Goal: Task Accomplishment & Management: Complete application form

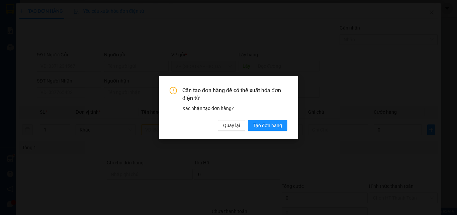
click at [268, 127] on span "Tạo đơn hàng" at bounding box center [267, 125] width 29 height 7
click at [235, 122] on span "Quay lại" at bounding box center [231, 125] width 17 height 7
click at [262, 126] on span "Tạo đơn hàng" at bounding box center [267, 125] width 29 height 7
click at [261, 125] on span "Tạo đơn hàng" at bounding box center [267, 125] width 29 height 7
click at [252, 123] on button "Tạo đơn hàng" at bounding box center [268, 125] width 40 height 11
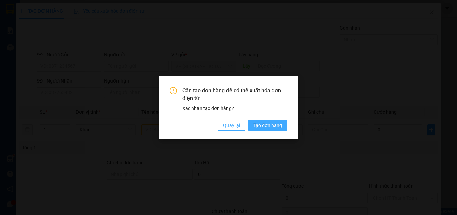
click at [229, 128] on span "Quay lại" at bounding box center [231, 125] width 17 height 7
click at [228, 128] on span "Quay lại" at bounding box center [231, 125] width 17 height 7
click at [292, 84] on div "Cần tạo đơn hàng để có thể xuất hóa đơn điện tử Xác nhận tạo đơn hàng? Quay lại…" at bounding box center [228, 107] width 139 height 63
click at [292, 89] on div "Cần tạo đơn hàng để có thể xuất hóa đơn điện tử Xác nhận tạo đơn hàng? Quay lại…" at bounding box center [228, 107] width 139 height 63
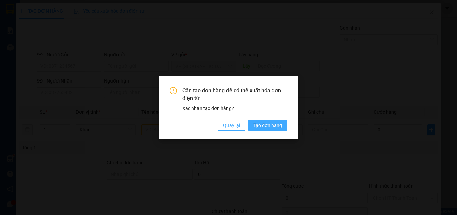
click at [234, 125] on span "Quay lại" at bounding box center [231, 125] width 17 height 7
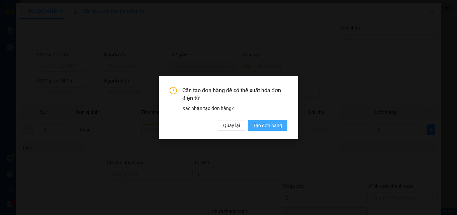
click at [275, 128] on span "Tạo đơn hàng" at bounding box center [267, 125] width 29 height 7
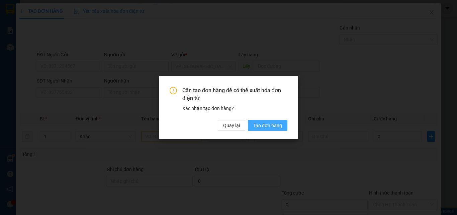
click at [271, 126] on span "Tạo đơn hàng" at bounding box center [267, 125] width 29 height 7
click at [269, 124] on span "Tạo đơn hàng" at bounding box center [267, 125] width 29 height 7
click at [359, 78] on div "Cần tạo đơn hàng để có thể xuất hóa đơn điện tử Xác nhận tạo đơn hàng? Quay lại…" at bounding box center [228, 107] width 457 height 215
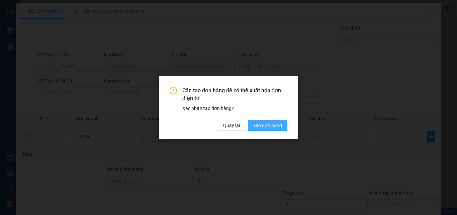
click at [255, 122] on span "Tạo đơn hàng" at bounding box center [267, 125] width 29 height 7
click at [235, 123] on span "Quay lại" at bounding box center [231, 125] width 17 height 7
click at [59, 98] on div "Cần tạo đơn hàng để có thể xuất hóa đơn điện tử Xác nhận tạo đơn hàng? Quay lại…" at bounding box center [228, 107] width 457 height 215
click at [61, 92] on div "Cần tạo đơn hàng để có thể xuất hóa đơn điện tử Xác nhận tạo đơn hàng? Quay lại…" at bounding box center [228, 107] width 457 height 215
click at [276, 125] on span "Tạo đơn hàng" at bounding box center [267, 125] width 29 height 7
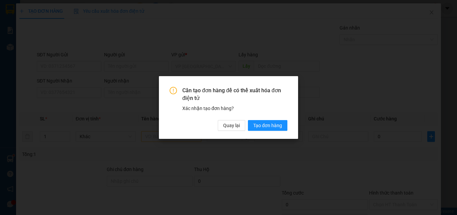
click at [278, 116] on div "Cần tạo đơn hàng để có thể xuất hóa đơn điện tử Xác nhận tạo đơn hàng? Quay lại…" at bounding box center [229, 109] width 118 height 44
drag, startPoint x: 132, startPoint y: 139, endPoint x: 44, endPoint y: 189, distance: 101.3
click at [44, 189] on div "Cần tạo đơn hàng để có thể xuất hóa đơn điện tử Xác nhận tạo đơn hàng? Quay lại…" at bounding box center [228, 107] width 457 height 215
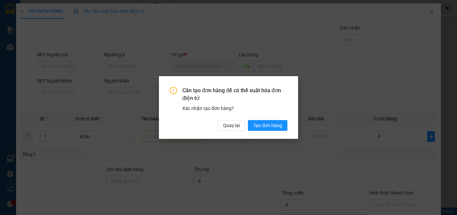
click at [235, 126] on div "Cần tạo đơn hàng để có thể xuất hóa đơn điện tử Xác nhận tạo đơn hàng? Quay lại…" at bounding box center [228, 107] width 457 height 215
click at [55, 92] on div "Cần tạo đơn hàng để có thể xuất hóa đơn điện tử Xác nhận tạo đơn hàng? Quay lại…" at bounding box center [228, 107] width 457 height 215
click at [265, 124] on div "Cần tạo đơn hàng để có thể xuất hóa đơn điện tử Xác nhận tạo đơn hàng? Quay lại…" at bounding box center [228, 107] width 457 height 215
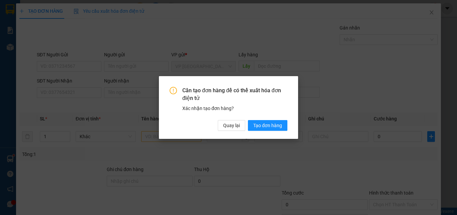
click at [265, 124] on div "Cần tạo đơn hàng để có thể xuất hóa đơn điện tử Xác nhận tạo đơn hàng? Quay lại…" at bounding box center [228, 107] width 457 height 215
click at [438, 15] on div "Cần tạo đơn hàng để có thể xuất hóa đơn điện tử Xác nhận tạo đơn hàng? Quay lại…" at bounding box center [228, 107] width 457 height 215
click at [442, 17] on div "Cần tạo đơn hàng để có thể xuất hóa đơn điện tử Xác nhận tạo đơn hàng? Quay lại…" at bounding box center [228, 107] width 457 height 215
click at [441, 17] on div "Cần tạo đơn hàng để có thể xuất hóa đơn điện tử Xác nhận tạo đơn hàng? Quay lại…" at bounding box center [228, 107] width 457 height 215
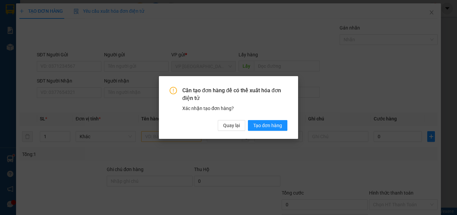
click at [441, 17] on div "Cần tạo đơn hàng để có thể xuất hóa đơn điện tử Xác nhận tạo đơn hàng? Quay lại…" at bounding box center [228, 107] width 457 height 215
click at [438, 20] on div "Cần tạo đơn hàng để có thể xuất hóa đơn điện tử Xác nhận tạo đơn hàng? Quay lại…" at bounding box center [228, 107] width 457 height 215
click at [234, 128] on div "Cần tạo đơn hàng để có thể xuất hóa đơn điện tử Xác nhận tạo đơn hàng? Quay lại…" at bounding box center [228, 107] width 457 height 215
click at [233, 124] on div "Cần tạo đơn hàng để có thể xuất hóa đơn điện tử Xác nhận tạo đơn hàng? Quay lại…" at bounding box center [228, 107] width 457 height 215
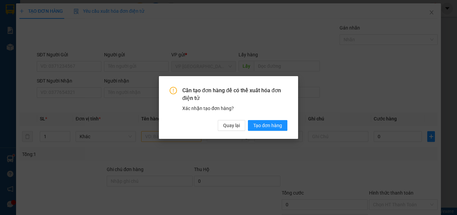
click at [233, 123] on div "Cần tạo đơn hàng để có thể xuất hóa đơn điện tử Xác nhận tạo đơn hàng? Quay lại…" at bounding box center [228, 107] width 457 height 215
click at [439, 16] on div "Cần tạo đơn hàng để có thể xuất hóa đơn điện tử Xác nhận tạo đơn hàng? Quay lại…" at bounding box center [228, 107] width 457 height 215
click at [438, 18] on div "Cần tạo đơn hàng để có thể xuất hóa đơn điện tử Xác nhận tạo đơn hàng? Quay lại…" at bounding box center [228, 107] width 457 height 215
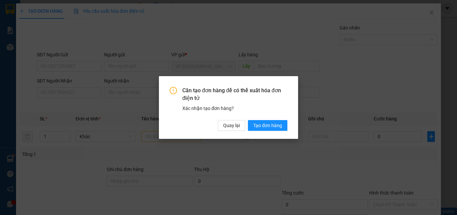
click at [439, 17] on div "Cần tạo đơn hàng để có thể xuất hóa đơn điện tử Xác nhận tạo đơn hàng? Quay lại…" at bounding box center [228, 107] width 457 height 215
click at [440, 16] on div "Cần tạo đơn hàng để có thể xuất hóa đơn điện tử Xác nhận tạo đơn hàng? Quay lại…" at bounding box center [228, 107] width 457 height 215
click at [441, 17] on div "Cần tạo đơn hàng để có thể xuất hóa đơn điện tử Xác nhận tạo đơn hàng? Quay lại…" at bounding box center [228, 107] width 457 height 215
click at [265, 127] on span "Tạo đơn hàng" at bounding box center [267, 125] width 29 height 7
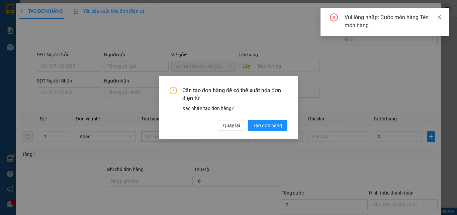
click at [443, 17] on div "Vui lòng nhập: Cước món hàng Tên món hàng" at bounding box center [385, 22] width 129 height 28
drag, startPoint x: 439, startPoint y: 17, endPoint x: 426, endPoint y: 25, distance: 15.1
click at [435, 20] on div "Vui lòng nhập: Cước món hàng Tên món hàng" at bounding box center [385, 22] width 129 height 28
click at [228, 122] on span "Quay lại" at bounding box center [231, 125] width 17 height 7
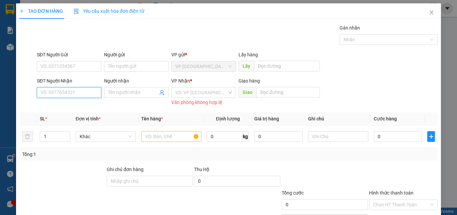
click at [90, 93] on input "SĐT Người Nhận" at bounding box center [69, 92] width 65 height 11
click at [69, 93] on input "SĐT Người Nhận" at bounding box center [69, 92] width 65 height 11
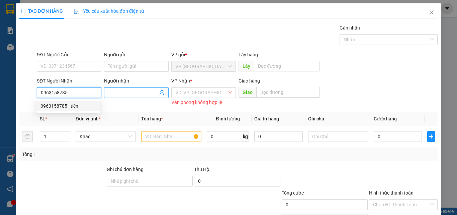
type input "0963158785"
click at [124, 90] on input "Người nhận" at bounding box center [133, 92] width 50 height 7
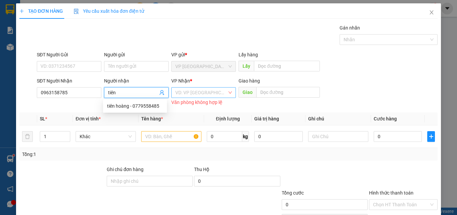
type input "tiên"
click at [194, 95] on input "search" at bounding box center [201, 92] width 52 height 10
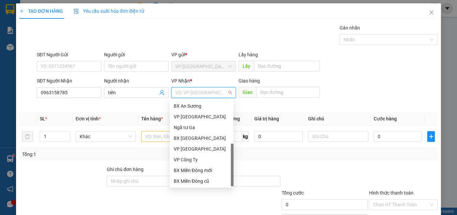
scroll to position [21, 0]
drag, startPoint x: 195, startPoint y: 179, endPoint x: 261, endPoint y: 130, distance: 82.4
click at [195, 178] on div "VP Nghĩa Hành" at bounding box center [202, 180] width 56 height 7
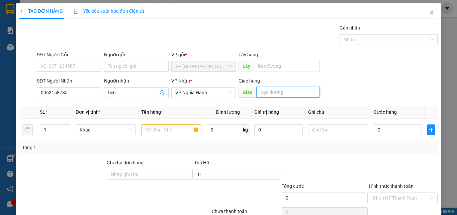
click at [266, 91] on input "text" at bounding box center [288, 92] width 64 height 11
click at [278, 93] on input "text" at bounding box center [288, 92] width 64 height 11
click at [158, 130] on input "text" at bounding box center [171, 129] width 60 height 11
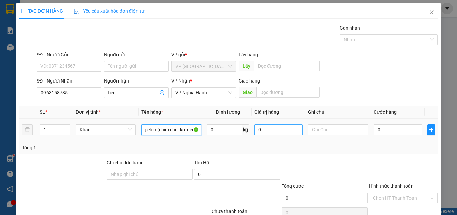
scroll to position [0, 14]
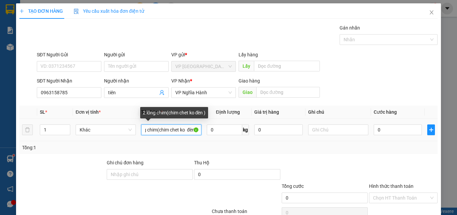
click at [190, 130] on input "2 lông chim(chim chet ko đèn )" at bounding box center [171, 129] width 60 height 11
type input "2 lông chim(chim chet ko đền )"
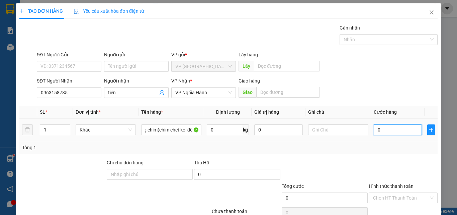
scroll to position [0, 0]
drag, startPoint x: 393, startPoint y: 124, endPoint x: 399, endPoint y: 123, distance: 5.7
click at [394, 124] on div "0" at bounding box center [398, 129] width 48 height 13
type input "3"
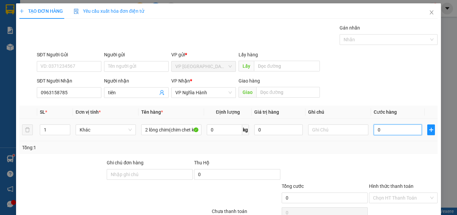
type input "3"
type input "30"
type input "300"
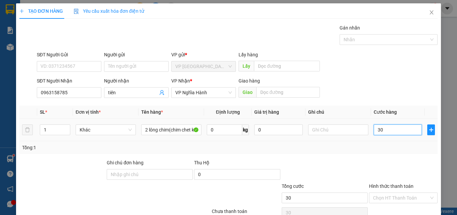
type input "300"
type input "3.000"
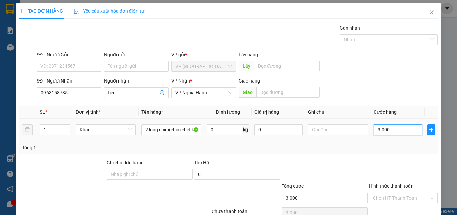
type input "30.000"
type input "300.000"
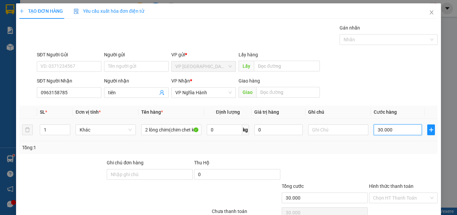
type input "300.000"
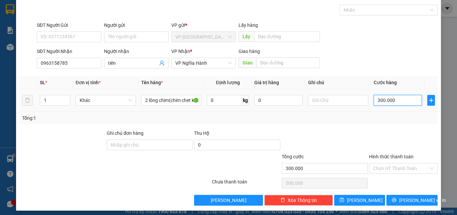
scroll to position [33, 0]
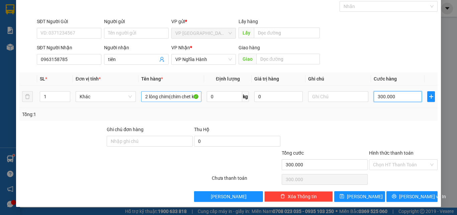
type input "300.000"
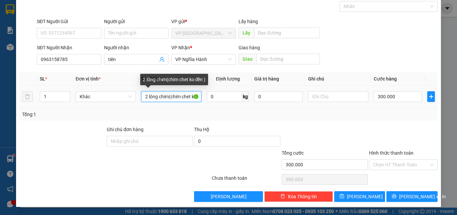
click at [178, 100] on input "2 lông chim(chim chet ko đền )" at bounding box center [171, 96] width 60 height 11
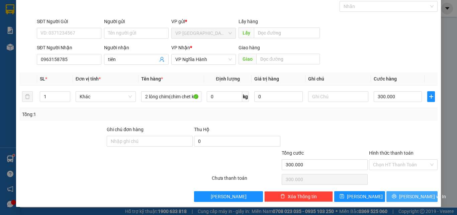
click at [412, 194] on span "[PERSON_NAME] và In" at bounding box center [422, 196] width 47 height 7
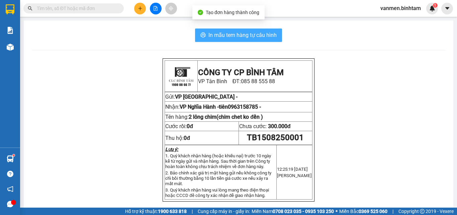
click at [237, 34] on span "In mẫu tem hàng tự cấu hình" at bounding box center [243, 35] width 68 height 8
click at [220, 33] on span "In mẫu tem hàng tự cấu hình" at bounding box center [243, 35] width 68 height 8
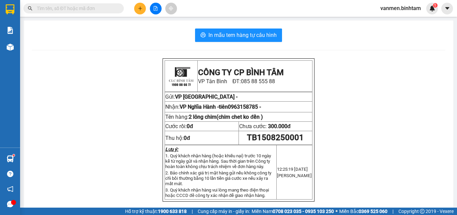
click at [138, 8] on icon "plus" at bounding box center [140, 8] width 5 height 5
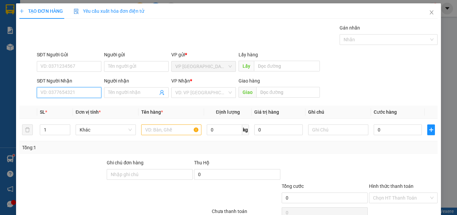
click at [59, 93] on input "SĐT Người Nhận" at bounding box center [69, 92] width 65 height 11
type input "0984182818"
click at [130, 91] on input "Người nhận" at bounding box center [133, 92] width 50 height 7
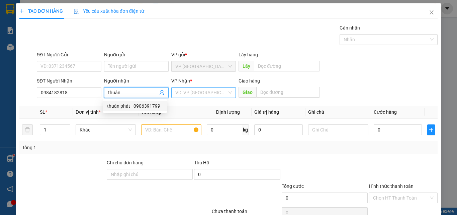
type input "thuân"
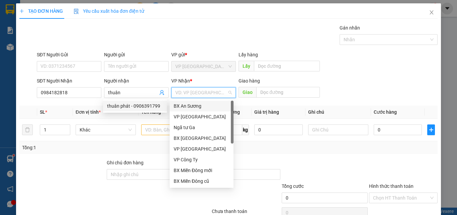
drag, startPoint x: 192, startPoint y: 91, endPoint x: 199, endPoint y: 159, distance: 68.3
click at [192, 91] on input "search" at bounding box center [201, 92] width 52 height 10
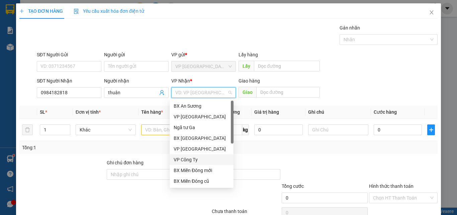
drag, startPoint x: 196, startPoint y: 158, endPoint x: 310, endPoint y: 104, distance: 126.3
click at [198, 158] on div "VP Công Ty" at bounding box center [202, 159] width 56 height 7
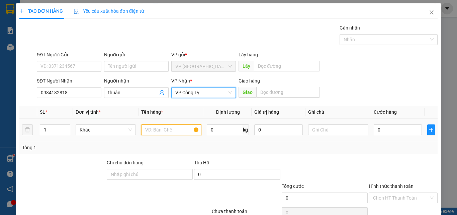
click at [163, 129] on input "text" at bounding box center [171, 129] width 60 height 11
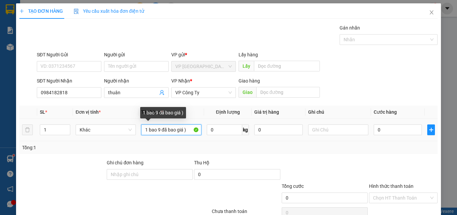
click at [159, 129] on input "1 bao 9 đã bao giá )" at bounding box center [171, 129] width 60 height 11
click at [172, 130] on input "1 bao ( đã bao giá )" at bounding box center [171, 129] width 60 height 11
type input "1 bao ( đã báo giá )"
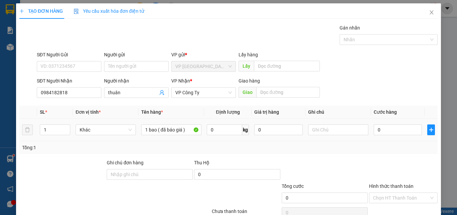
click at [386, 123] on div "0" at bounding box center [398, 129] width 48 height 13
click at [379, 132] on input "0" at bounding box center [398, 129] width 48 height 11
type input "2"
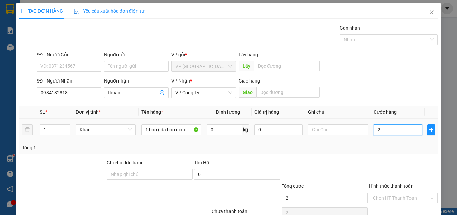
type input "20"
type input "200"
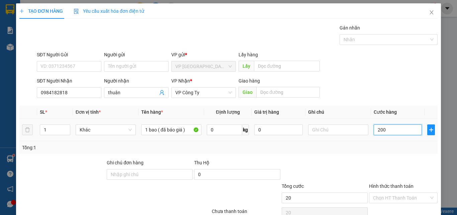
type input "200"
type input "2.000"
type input "20.000"
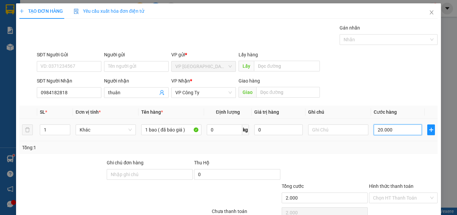
type input "20.000"
type input "200.000"
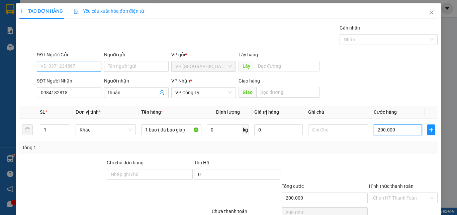
type input "200.000"
click at [51, 64] on input "SĐT Người Gửi" at bounding box center [69, 66] width 65 height 11
type input "0932183410"
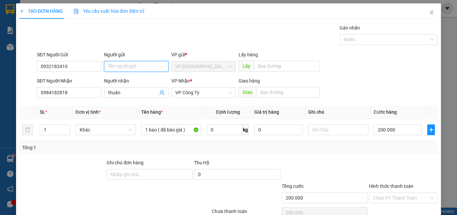
click at [129, 62] on input "Người gửi" at bounding box center [136, 66] width 65 height 11
click at [132, 69] on input "Người gửi" at bounding box center [136, 66] width 65 height 11
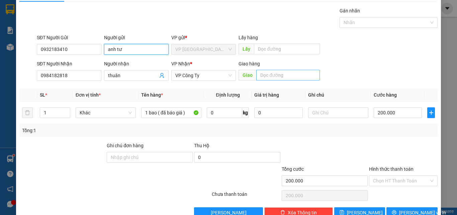
scroll to position [33, 0]
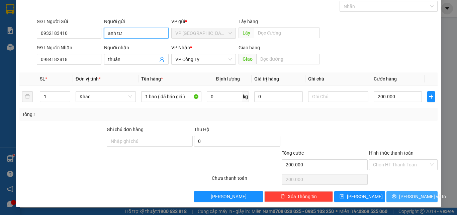
type input "anh tư"
click at [410, 196] on span "[PERSON_NAME] và In" at bounding box center [422, 196] width 47 height 7
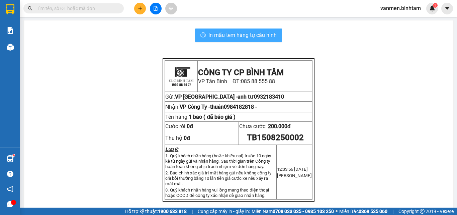
click at [222, 35] on span "In mẫu tem hàng tự cấu hình" at bounding box center [243, 35] width 68 height 8
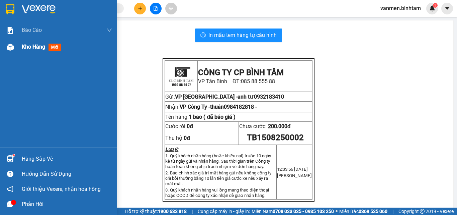
click at [10, 44] on img at bounding box center [10, 47] width 7 height 7
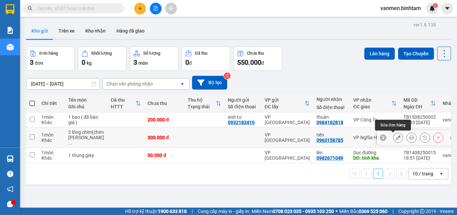
click at [396, 135] on icon at bounding box center [398, 137] width 5 height 5
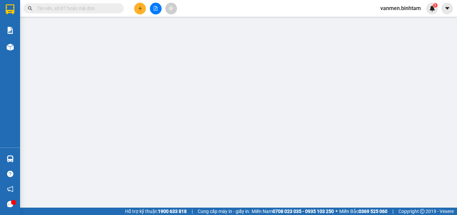
type input "0963158785"
type input "tiên"
type input "300.000"
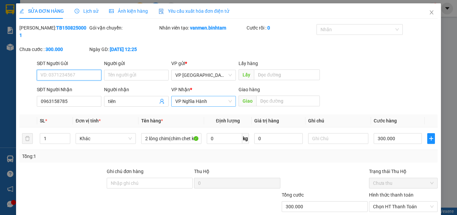
click at [218, 96] on span "VP Nghĩa Hành" at bounding box center [203, 101] width 57 height 10
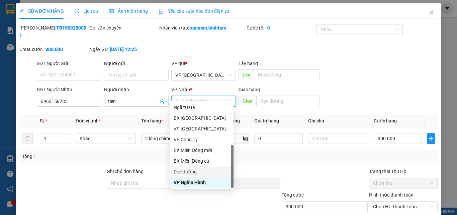
click at [200, 172] on div "Dọc đường" at bounding box center [202, 171] width 56 height 7
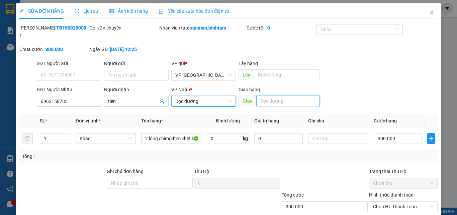
click at [292, 95] on input "text" at bounding box center [288, 100] width 64 height 11
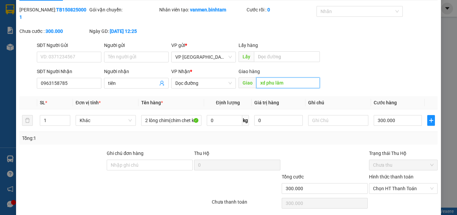
scroll to position [34, 0]
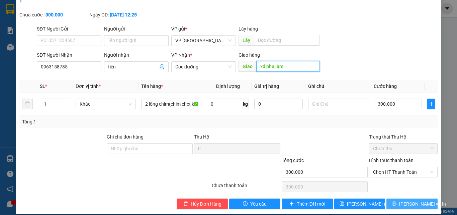
type input "xd phu lâm"
click at [405, 200] on span "[PERSON_NAME] và In" at bounding box center [422, 203] width 47 height 7
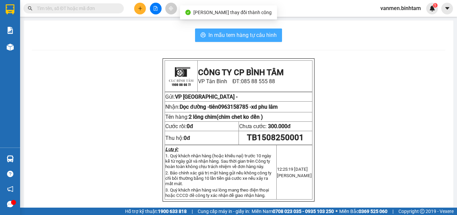
click at [228, 37] on span "In mẫu tem hàng tự cấu hình" at bounding box center [243, 35] width 68 height 8
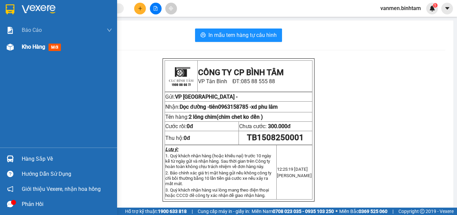
click at [12, 47] on img at bounding box center [10, 47] width 7 height 7
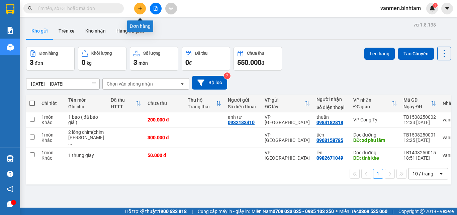
click at [140, 8] on icon "plus" at bounding box center [140, 8] width 5 height 5
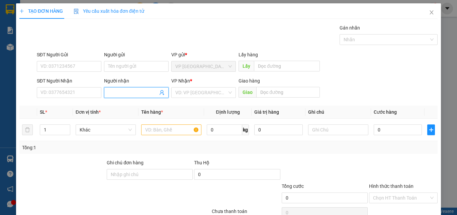
click at [143, 94] on input "Người nhận" at bounding box center [133, 92] width 50 height 7
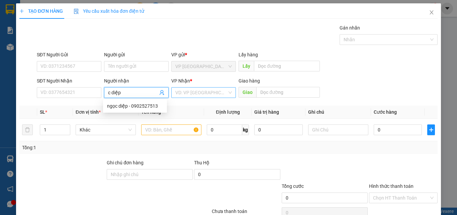
type input "c diệp"
click at [186, 96] on input "search" at bounding box center [201, 92] width 52 height 10
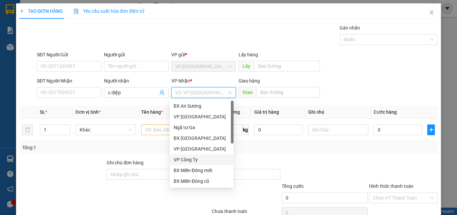
click at [179, 157] on div "VP Công Ty" at bounding box center [202, 159] width 56 height 7
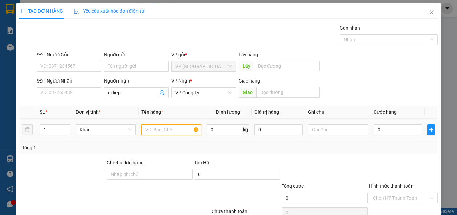
click at [166, 130] on input "text" at bounding box center [171, 129] width 60 height 11
type input "1 thung giây"
click at [393, 128] on input "0" at bounding box center [398, 129] width 48 height 11
type input "5"
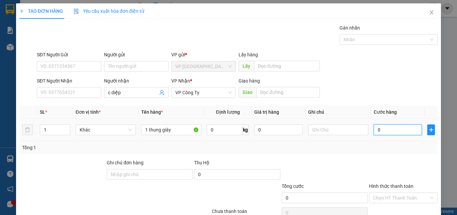
type input "5"
type input "50"
type input "500"
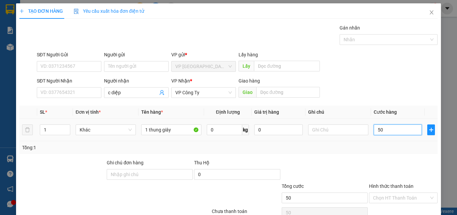
type input "500"
type input "5.000"
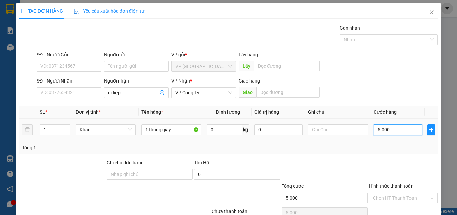
type input "50.000"
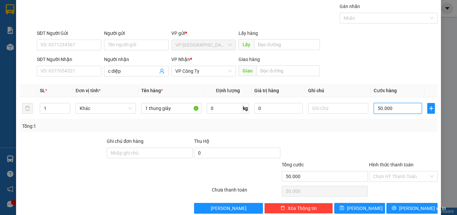
scroll to position [33, 0]
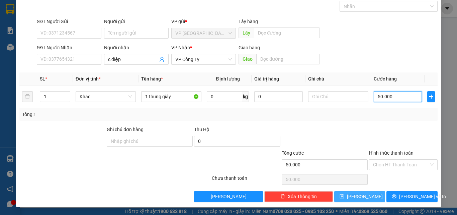
type input "50.000"
click at [355, 198] on button "[PERSON_NAME]" at bounding box center [360, 196] width 51 height 11
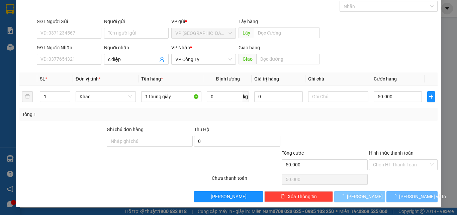
type input "0"
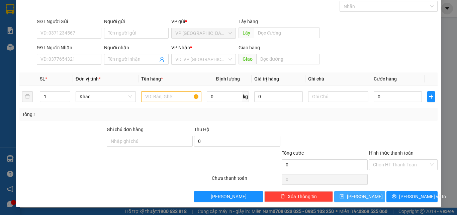
scroll to position [0, 0]
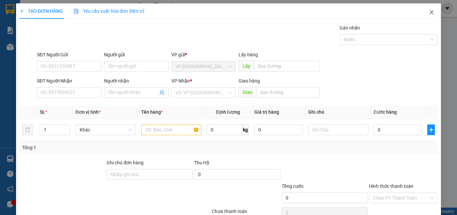
click at [431, 11] on span "Close" at bounding box center [432, 12] width 19 height 19
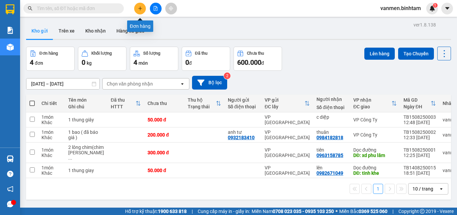
click at [141, 9] on icon "plus" at bounding box center [140, 8] width 5 height 5
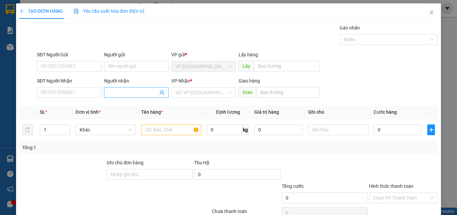
click at [116, 94] on input "Người nhận" at bounding box center [133, 92] width 50 height 7
type input "a tài"
click at [186, 93] on input "search" at bounding box center [201, 92] width 52 height 10
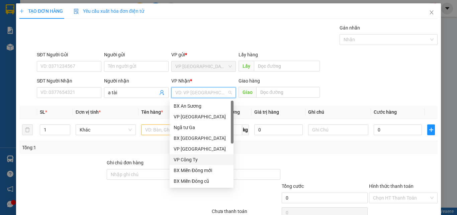
click at [187, 159] on div "VP Công Ty" at bounding box center [202, 159] width 56 height 7
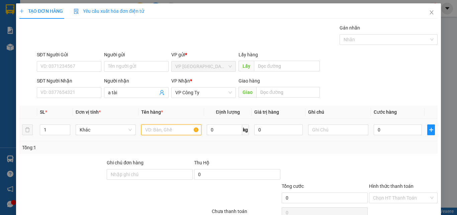
click at [160, 133] on input "text" at bounding box center [171, 129] width 60 height 11
type input "1 thùng giấy"
click at [383, 128] on input "0" at bounding box center [398, 129] width 48 height 11
type input "7"
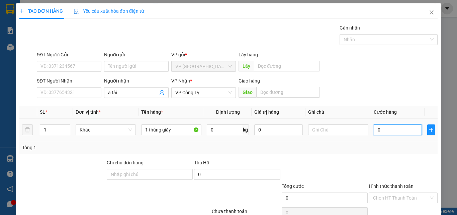
type input "7"
type input "70"
type input "700"
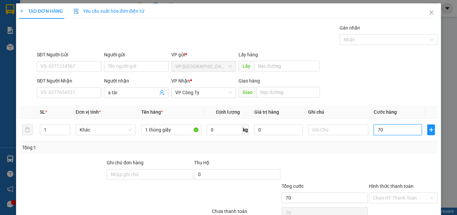
type input "700"
type input "7.000"
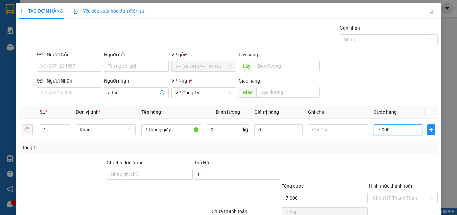
type input "70.000"
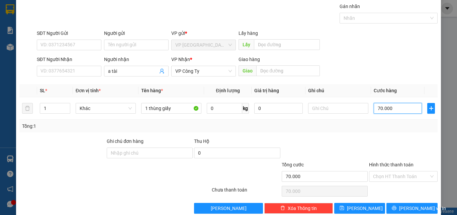
scroll to position [33, 0]
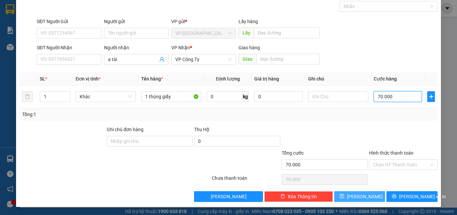
type input "70.000"
click at [347, 194] on button "[PERSON_NAME]" at bounding box center [360, 196] width 51 height 11
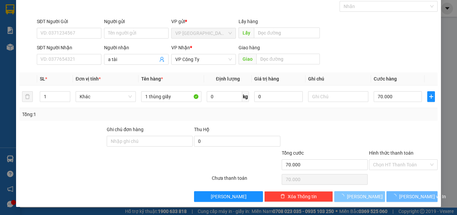
type input "0"
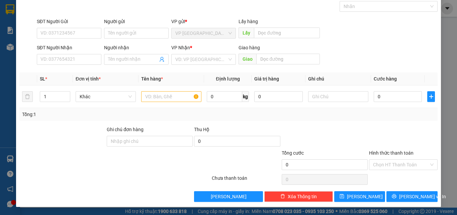
click at [70, 178] on div at bounding box center [115, 178] width 193 height 13
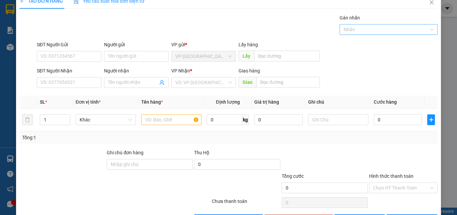
scroll to position [0, 0]
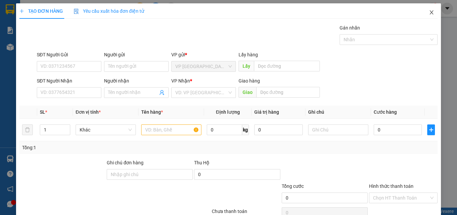
click at [429, 12] on icon "close" at bounding box center [431, 12] width 5 height 5
